Goal: Submit feedback/report problem

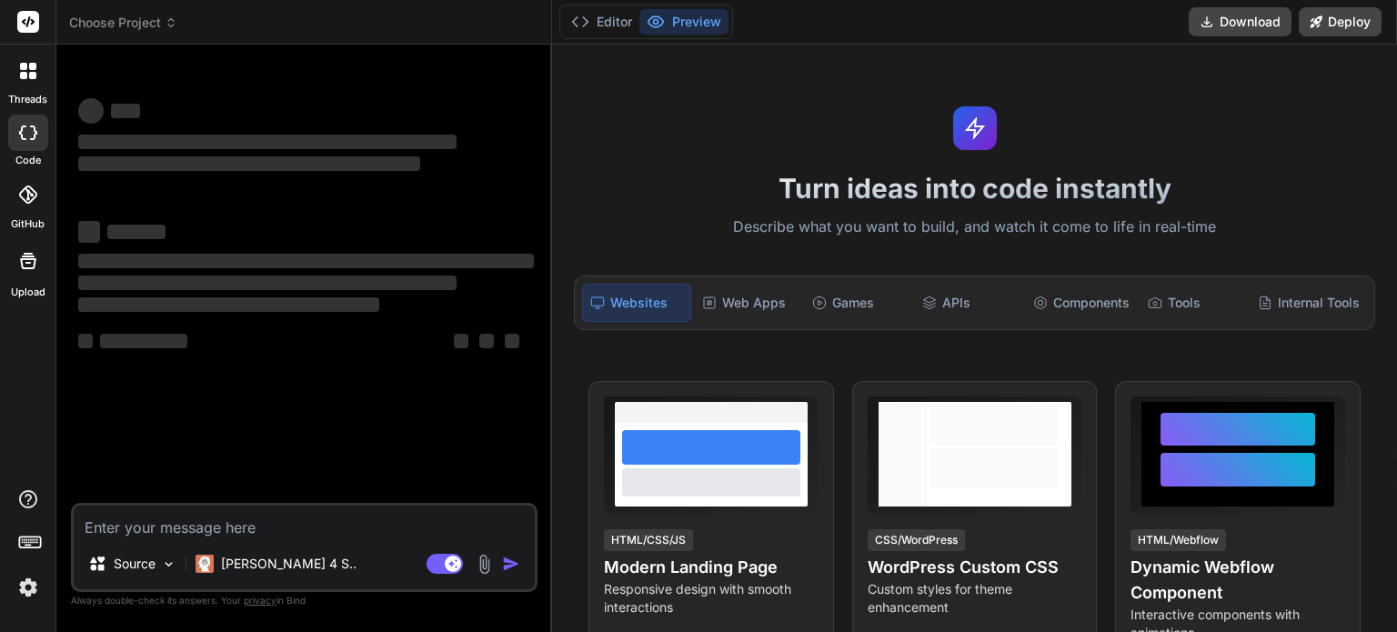
click at [29, 589] on img at bounding box center [28, 587] width 31 height 31
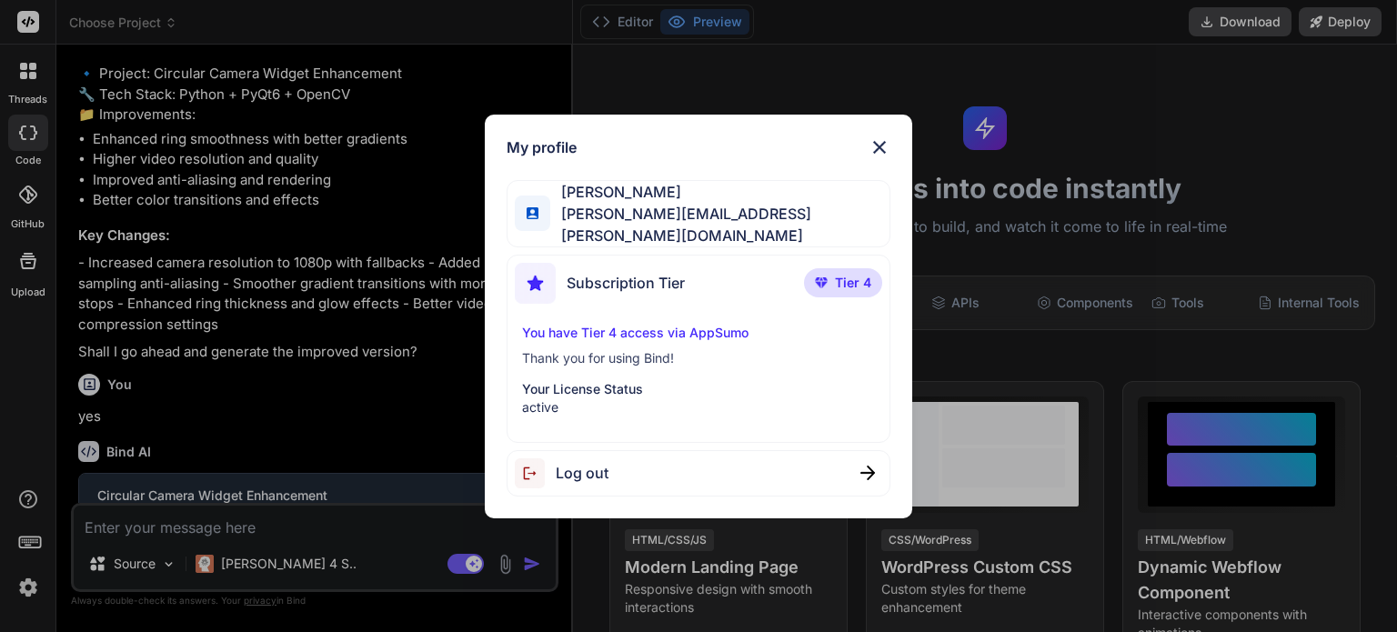
scroll to position [2563, 0]
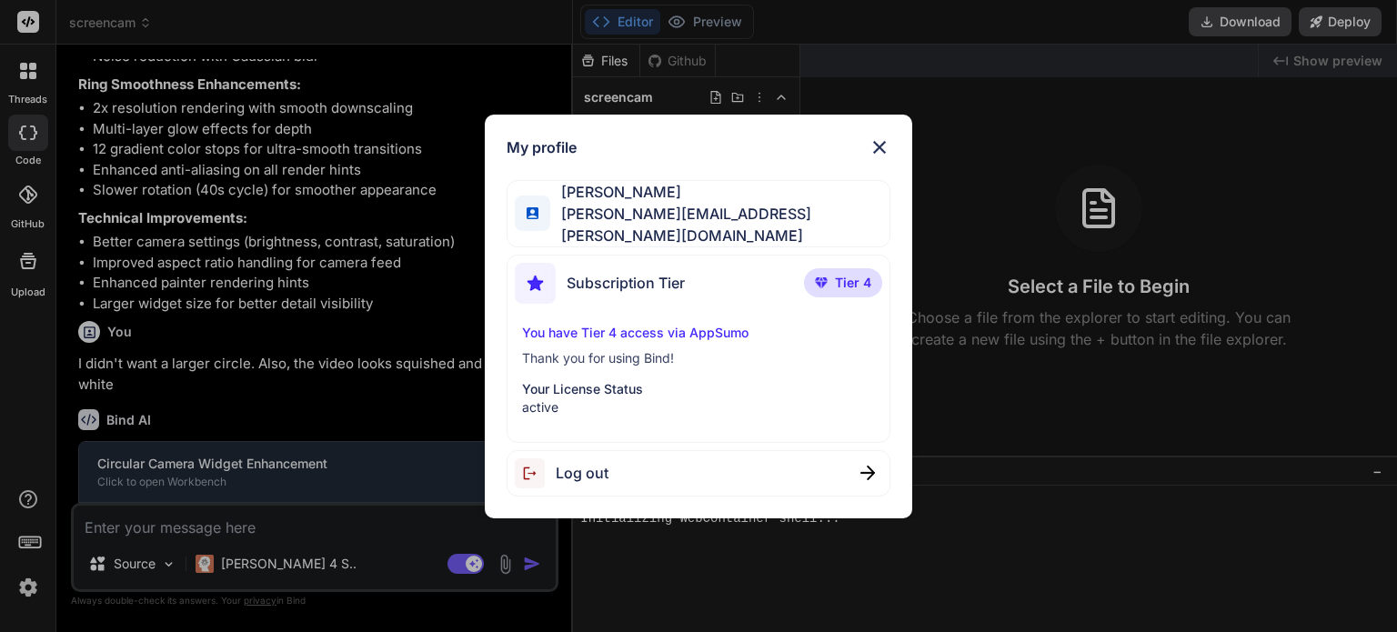
type textarea "x"
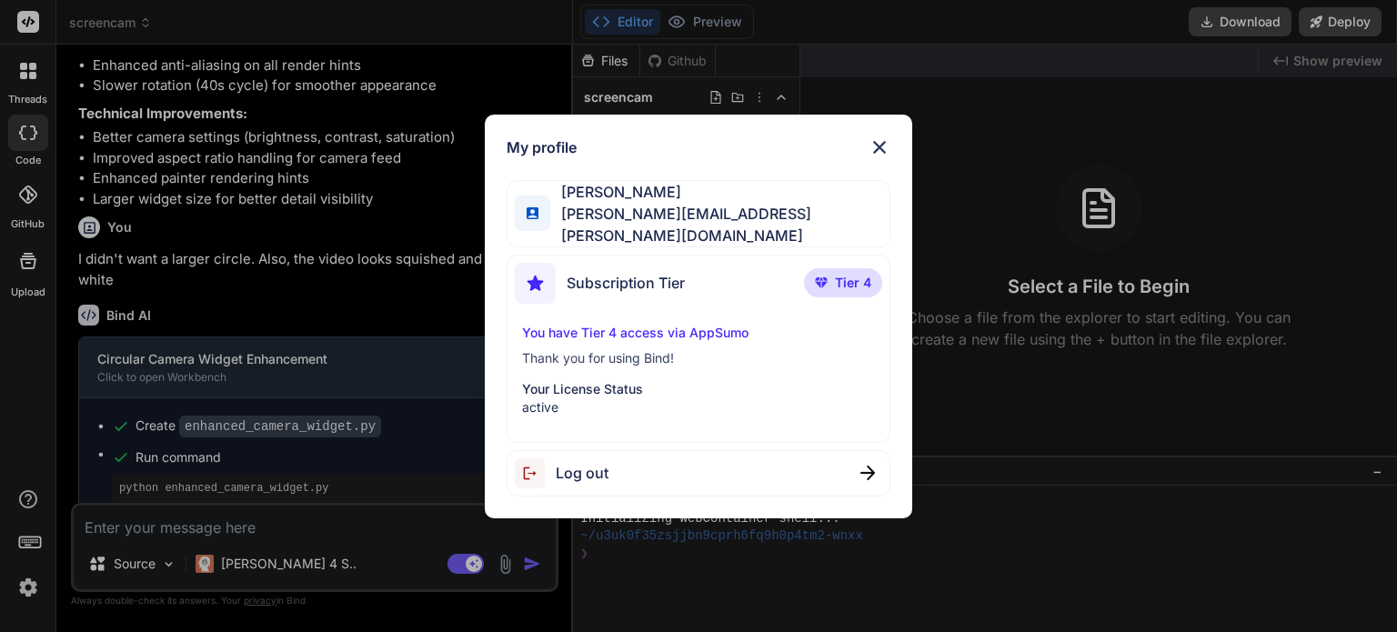
click at [884, 155] on img at bounding box center [880, 147] width 22 height 22
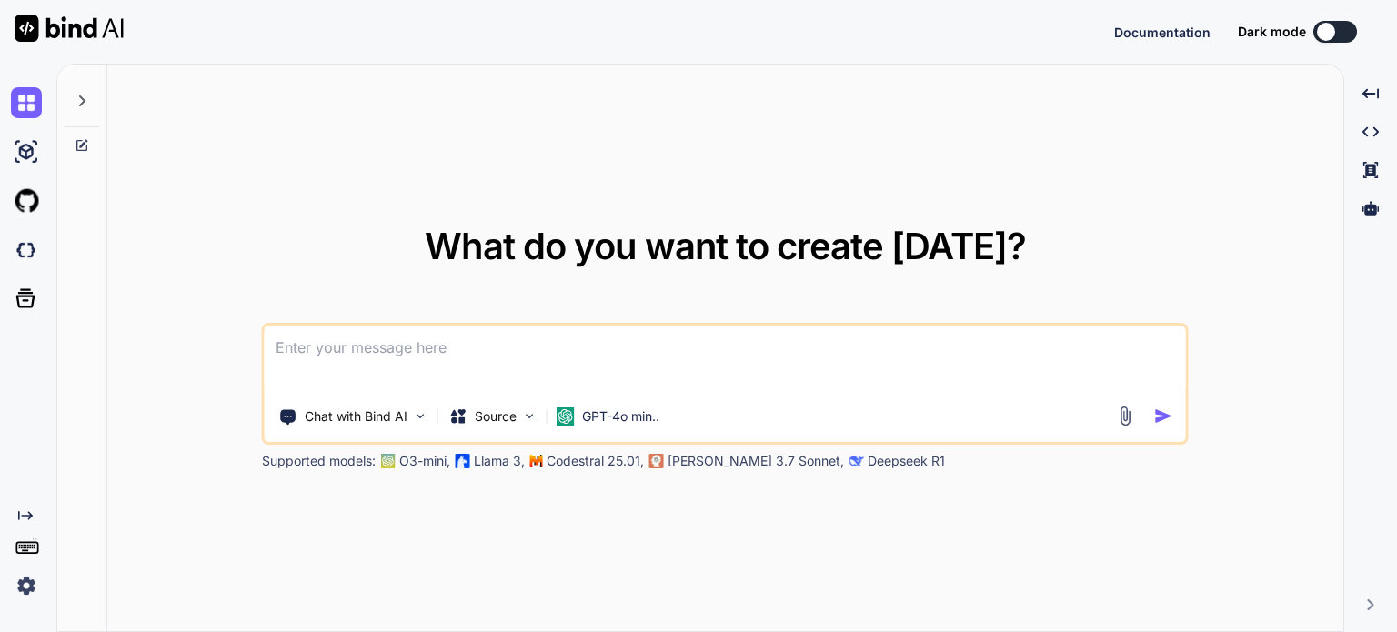
click at [25, 575] on img at bounding box center [26, 585] width 31 height 31
type textarea "x"
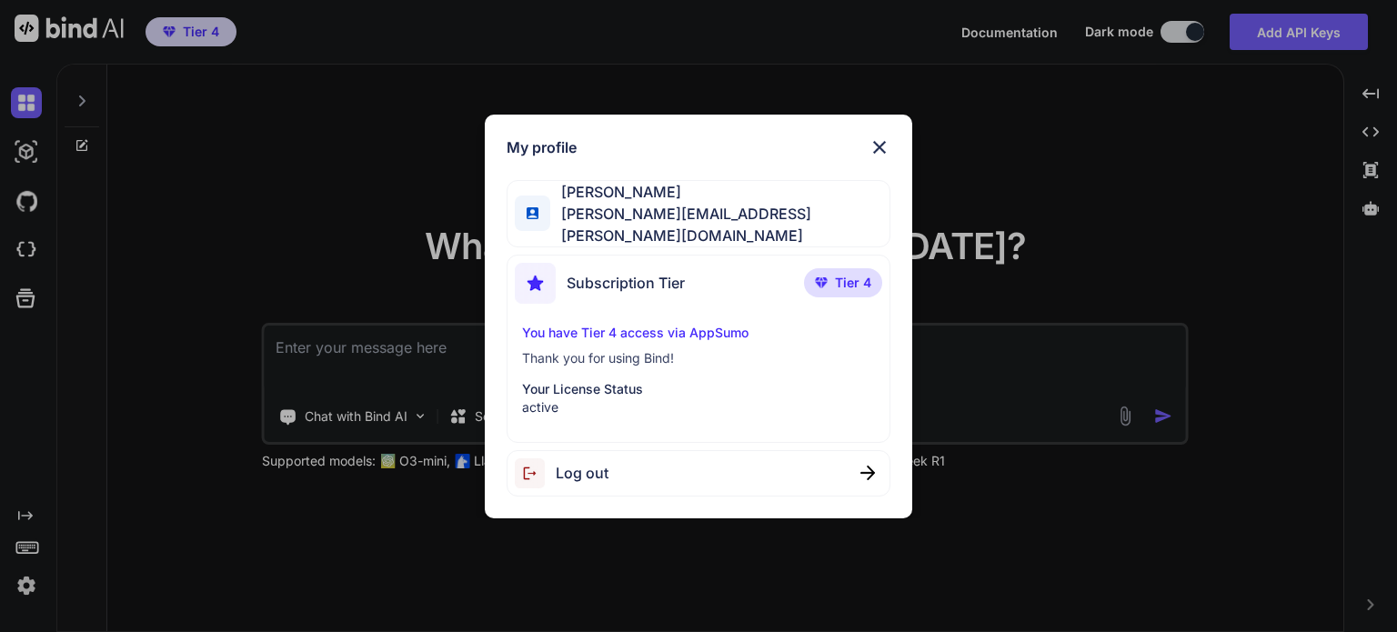
click at [860, 277] on span "Tier 4" at bounding box center [853, 283] width 36 height 18
